Goal: Task Accomplishment & Management: Complete application form

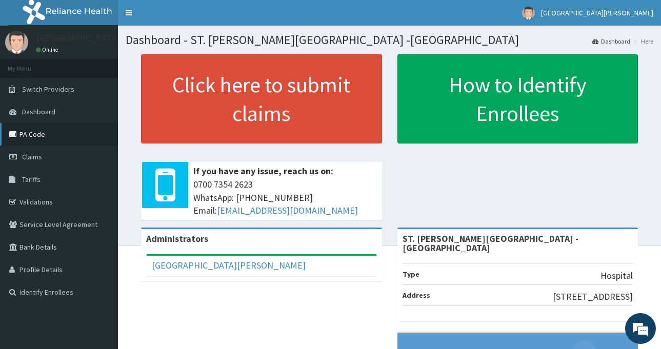
click at [29, 132] on link "PA Code" at bounding box center [59, 134] width 118 height 23
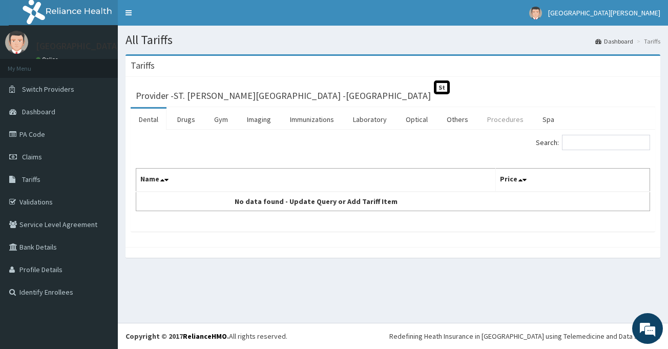
click at [498, 120] on link "Procedures" at bounding box center [505, 120] width 53 height 22
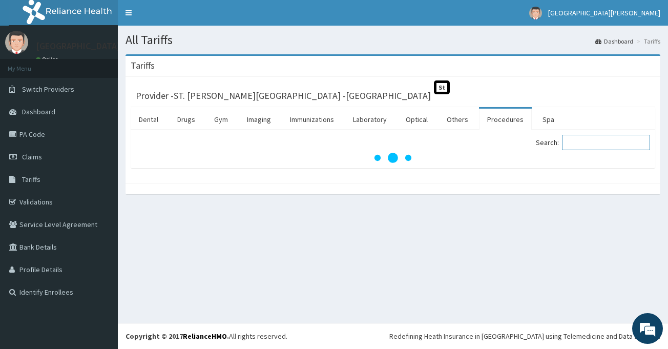
click at [583, 142] on input "Search:" at bounding box center [606, 142] width 88 height 15
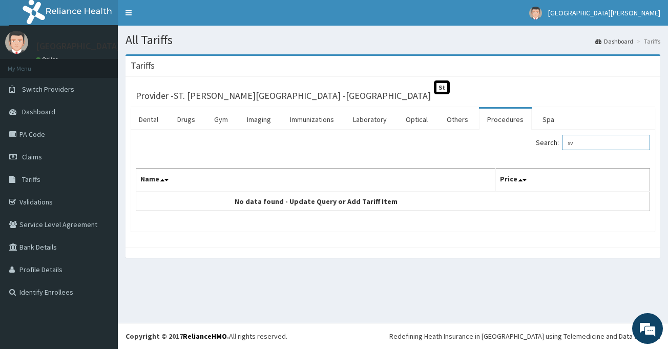
type input "s"
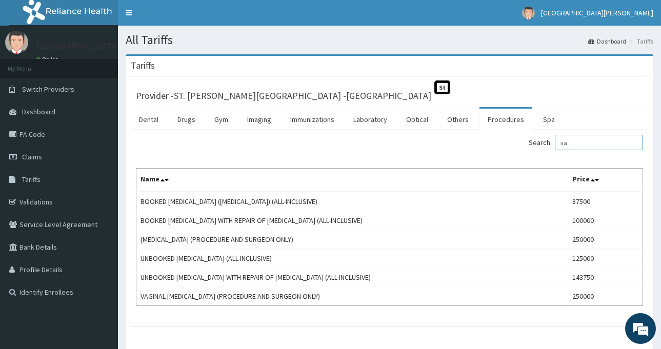
type input "v"
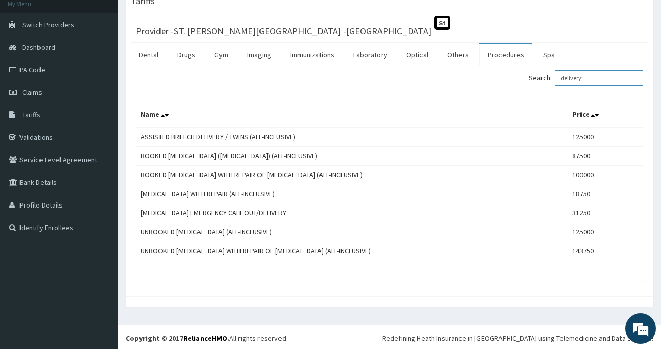
scroll to position [67, 0]
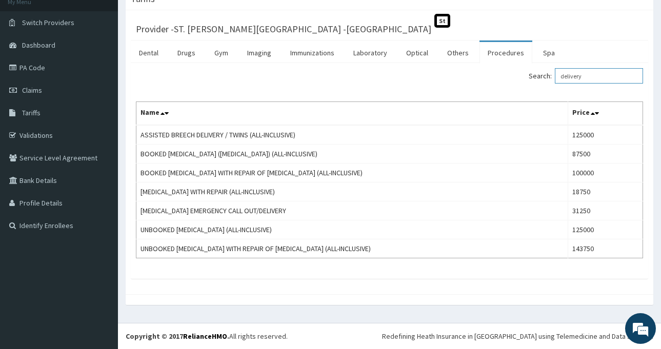
type input "delivery"
click at [367, 54] on link "Laboratory" at bounding box center [370, 53] width 50 height 22
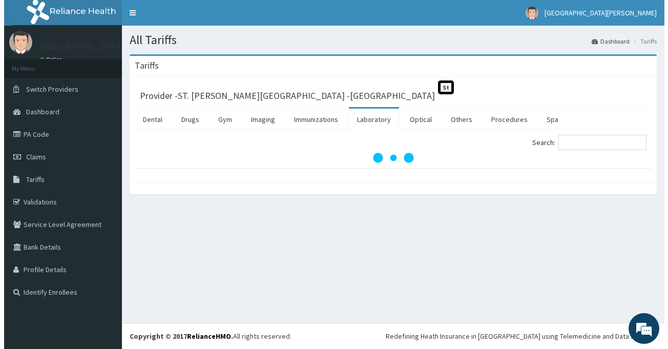
scroll to position [0, 0]
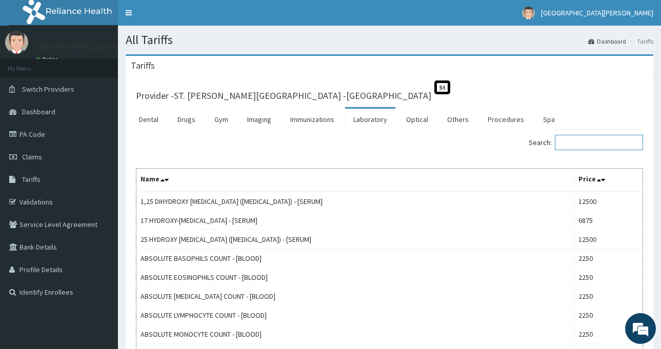
click at [579, 141] on input "Search:" at bounding box center [599, 142] width 88 height 15
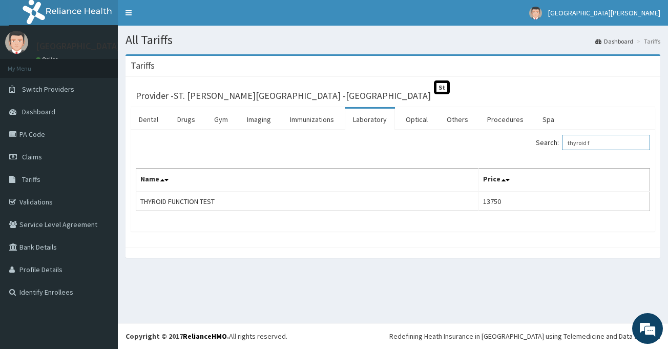
type input "thyroid f"
click at [505, 118] on link "Procedures" at bounding box center [505, 120] width 53 height 22
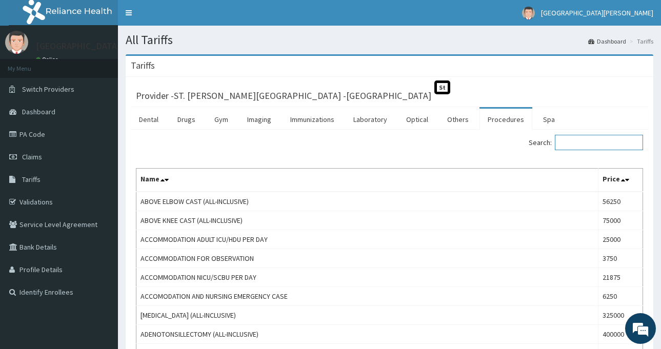
click at [586, 140] on input "Search:" at bounding box center [599, 142] width 88 height 15
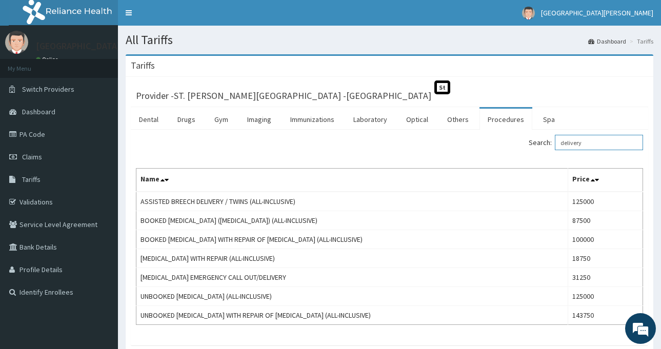
drag, startPoint x: 606, startPoint y: 138, endPoint x: 548, endPoint y: 146, distance: 58.5
click at [548, 146] on label "Search: delivery" at bounding box center [585, 142] width 114 height 15
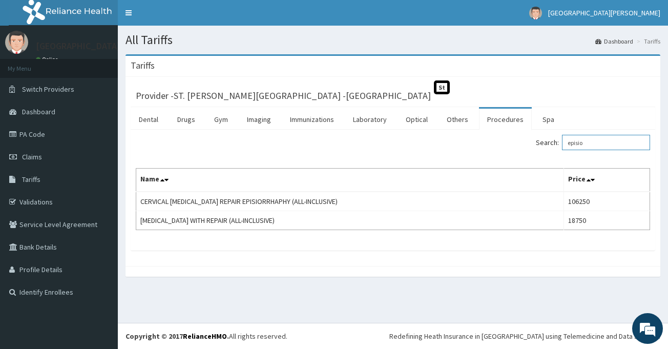
drag, startPoint x: 600, startPoint y: 138, endPoint x: 558, endPoint y: 151, distance: 44.1
click at [558, 151] on div "Search: episio" at bounding box center [526, 144] width 250 height 18
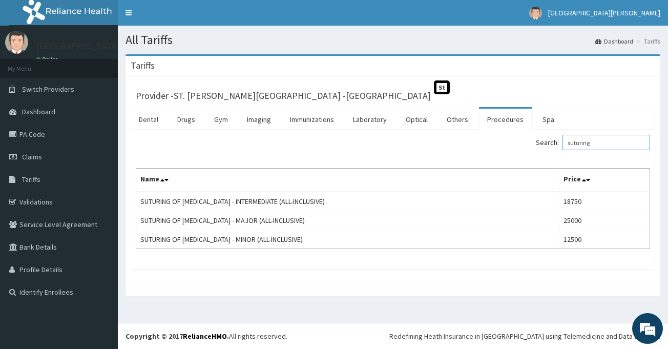
type input "suturing"
click at [39, 152] on link "Claims" at bounding box center [59, 157] width 118 height 23
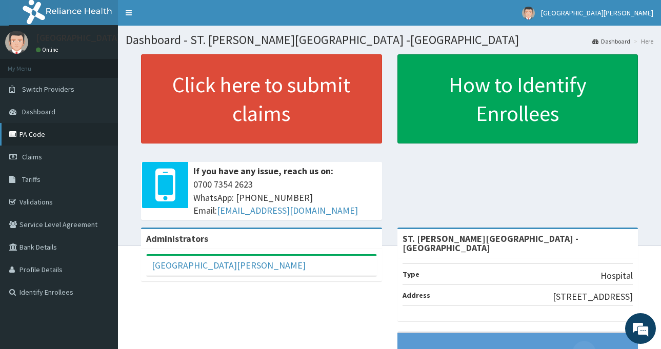
click at [36, 135] on link "PA Code" at bounding box center [59, 134] width 118 height 23
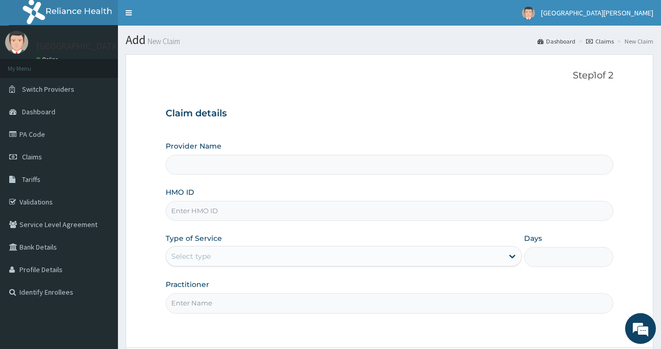
click at [185, 214] on input "HMO ID" at bounding box center [389, 211] width 447 height 20
type input "ST. Catherine's Specialist Hospital -Rivers"
paste input "SFA/14630/A"
type input "SFA/14630/A"
click at [232, 262] on div "Select type" at bounding box center [334, 256] width 337 height 16
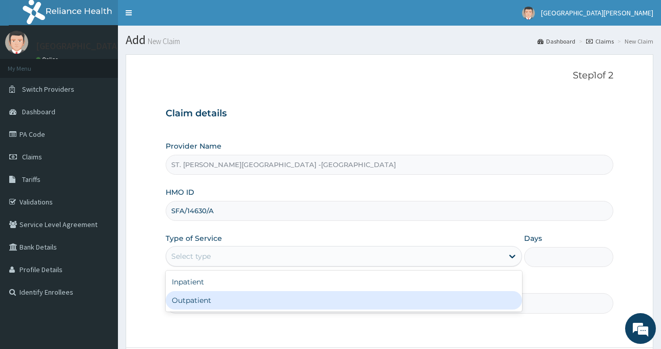
click at [227, 299] on div "Outpatient" at bounding box center [344, 300] width 356 height 18
type input "1"
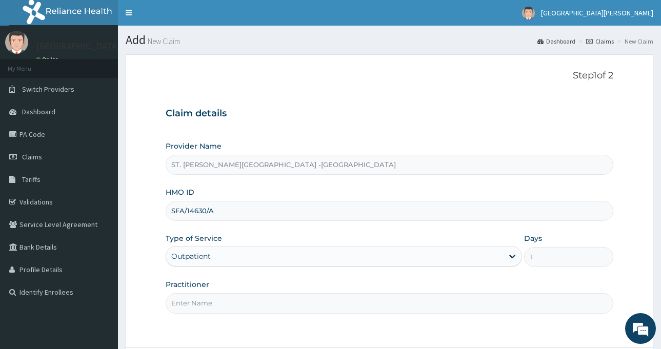
click at [227, 299] on input "Practitioner" at bounding box center [389, 303] width 447 height 20
type input "LUBA"
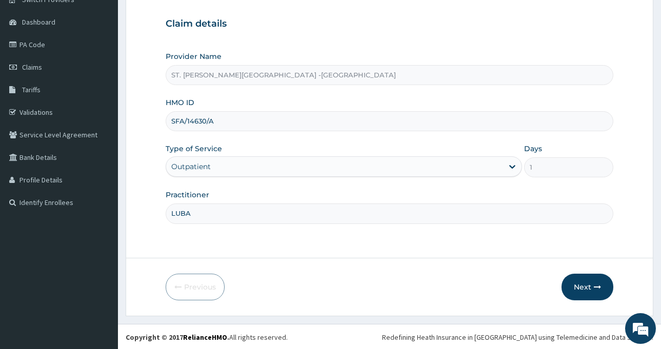
scroll to position [91, 0]
click at [584, 292] on button "Next" at bounding box center [587, 286] width 52 height 27
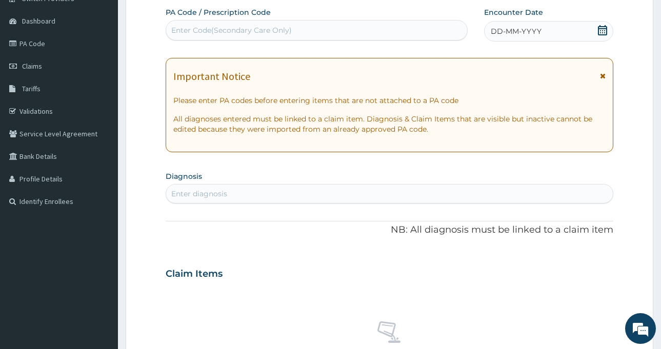
scroll to position [0, 0]
click at [259, 30] on div "Enter Code(Secondary Care Only)" at bounding box center [231, 30] width 120 height 10
paste input "PA/87FAA5"
type input "PA/87FAA5"
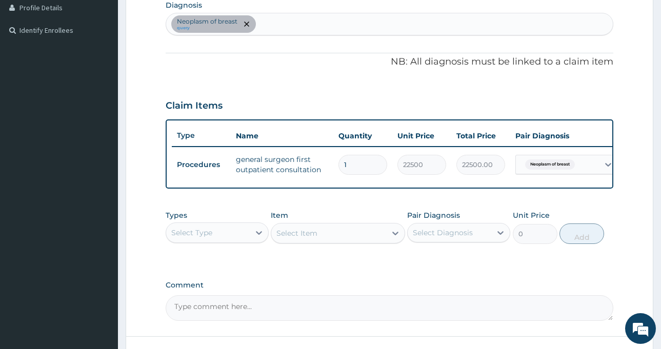
scroll to position [349, 0]
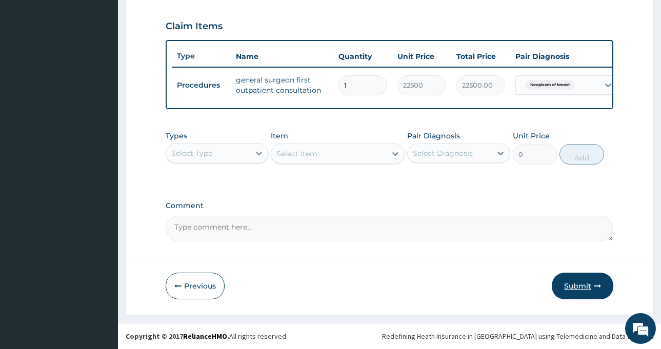
click at [569, 289] on button "Submit" at bounding box center [581, 286] width 61 height 27
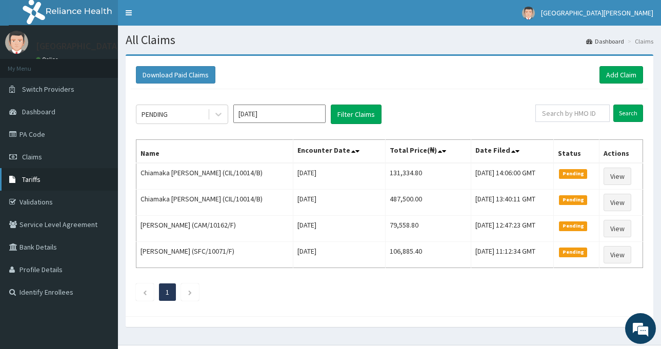
click at [52, 179] on link "Tariffs" at bounding box center [59, 179] width 118 height 23
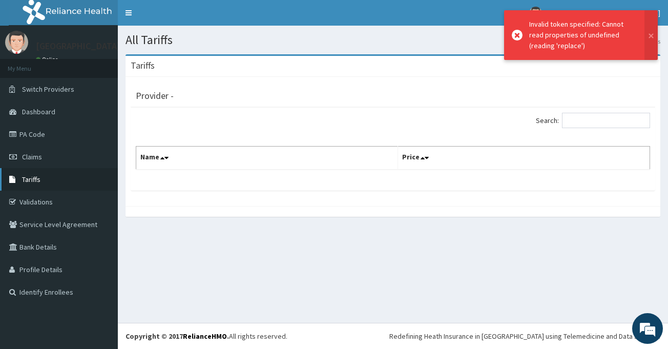
click at [35, 181] on span "Tariffs" at bounding box center [31, 179] width 18 height 9
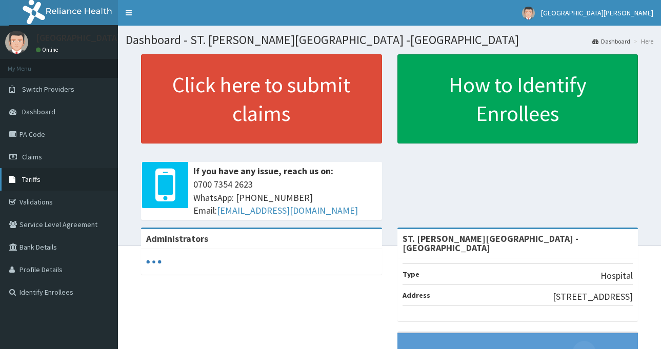
click at [48, 181] on link "Tariffs" at bounding box center [59, 179] width 118 height 23
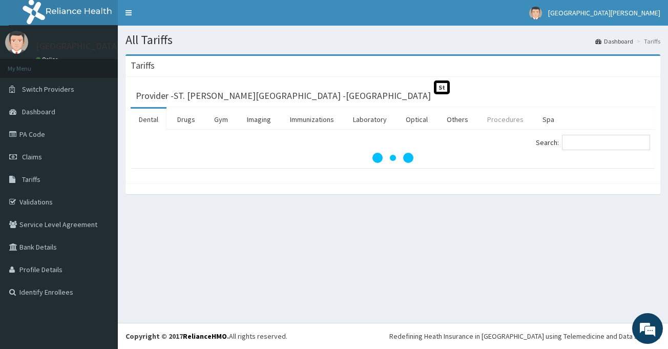
click at [498, 122] on link "Procedures" at bounding box center [505, 120] width 53 height 22
click at [592, 144] on input "Search:" at bounding box center [606, 142] width 88 height 15
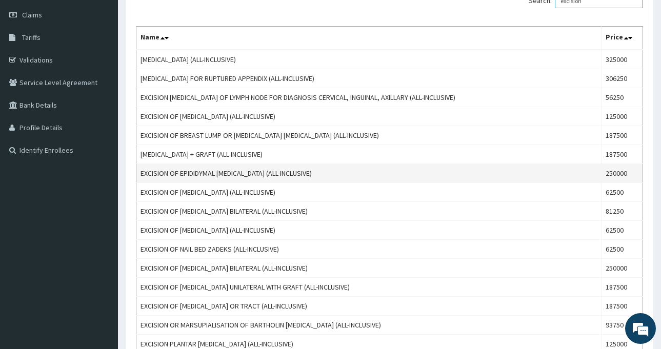
scroll to position [193, 0]
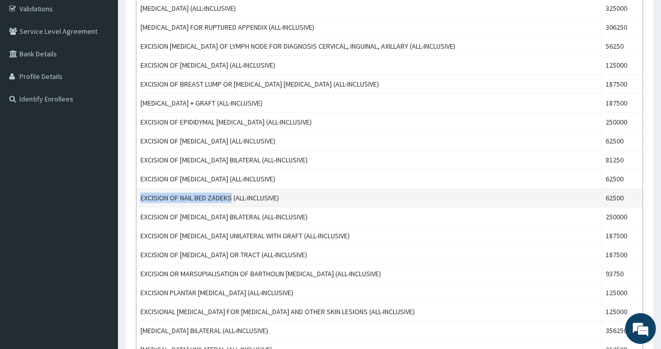
drag, startPoint x: 139, startPoint y: 199, endPoint x: 233, endPoint y: 200, distance: 93.8
click at [233, 200] on td "EXCISION OF NAIL BED ZADEKS (ALL-INCLUSIVE)" at bounding box center [368, 198] width 465 height 19
copy td "EXCISION OF NAIL BED ZADEKS"
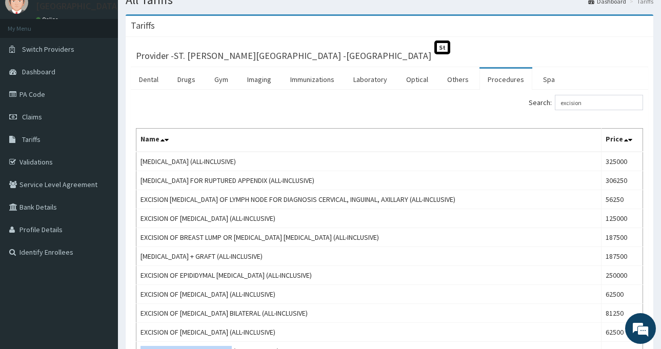
scroll to position [39, 0]
drag, startPoint x: 603, startPoint y: 107, endPoint x: 555, endPoint y: 114, distance: 48.1
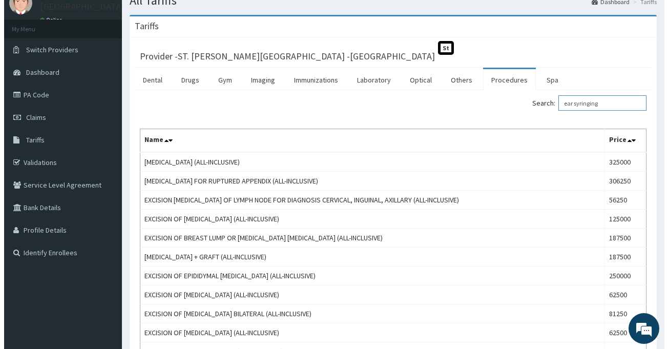
scroll to position [0, 0]
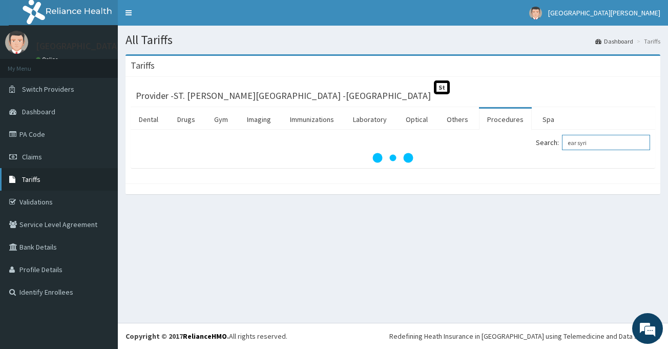
type input "ear syri"
click at [45, 180] on link "Tariffs" at bounding box center [59, 179] width 118 height 23
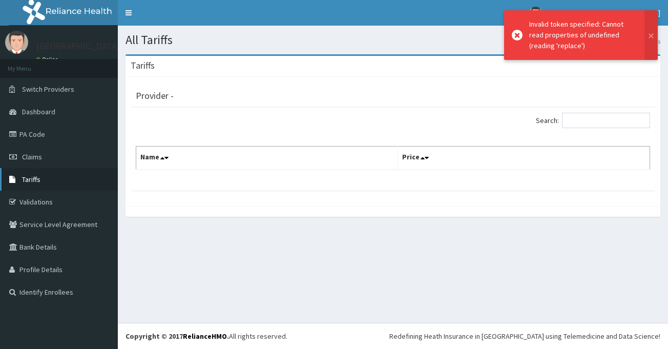
click at [33, 177] on span "Tariffs" at bounding box center [31, 179] width 18 height 9
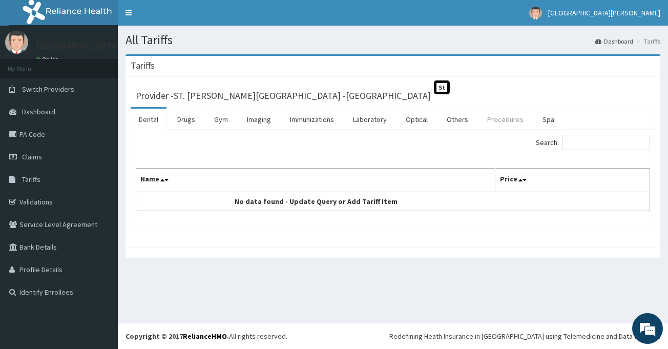
click at [484, 127] on link "Procedures" at bounding box center [505, 120] width 53 height 22
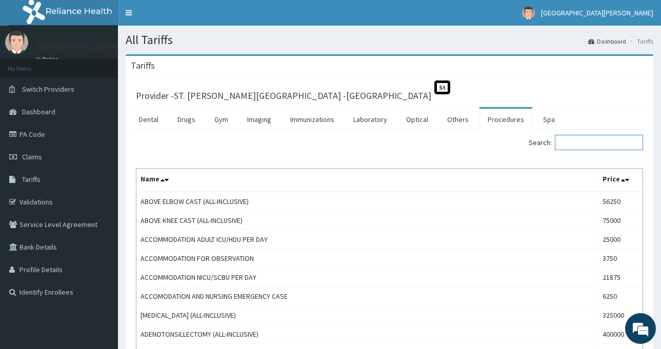
click at [600, 144] on input "Search:" at bounding box center [599, 142] width 88 height 15
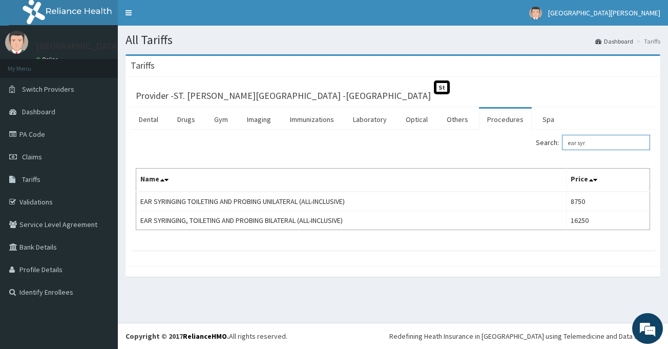
drag, startPoint x: 609, startPoint y: 141, endPoint x: 566, endPoint y: 154, distance: 45.1
click at [566, 154] on div "Search: ear syr Name Price EAR SYRINGING TOILETING AND PROBING UNILATERAL (ALL-…" at bounding box center [393, 182] width 515 height 95
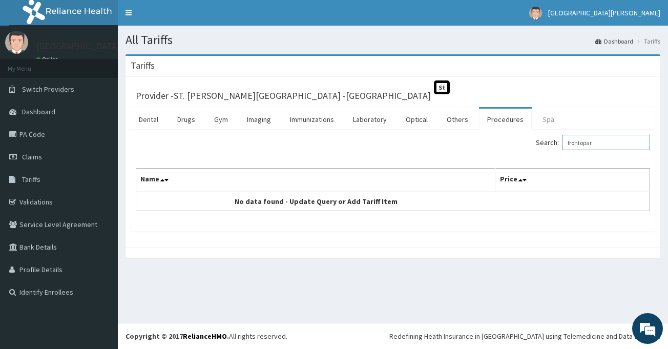
type input "frontopari"
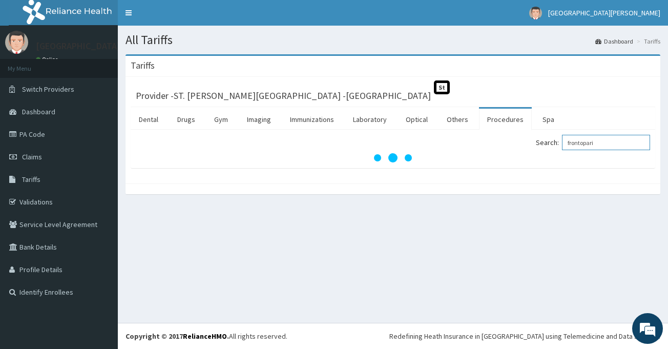
drag, startPoint x: 617, startPoint y: 143, endPoint x: 547, endPoint y: 157, distance: 71.5
click at [547, 157] on div "Search: frontopari" at bounding box center [393, 149] width 515 height 28
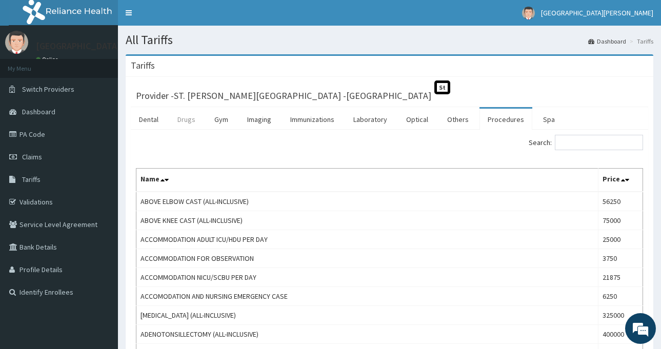
click at [181, 120] on link "Drugs" at bounding box center [186, 120] width 34 height 22
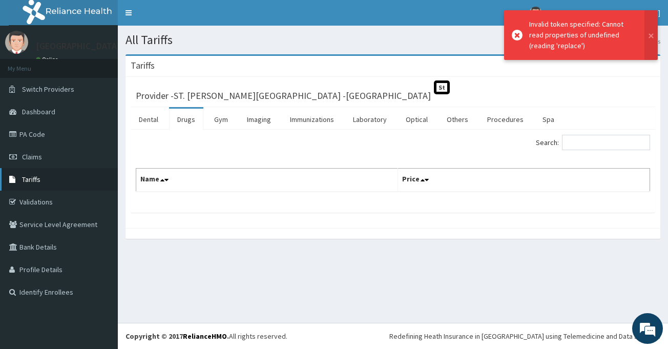
click at [37, 176] on span "Tariffs" at bounding box center [31, 179] width 18 height 9
